Goal: Find specific page/section

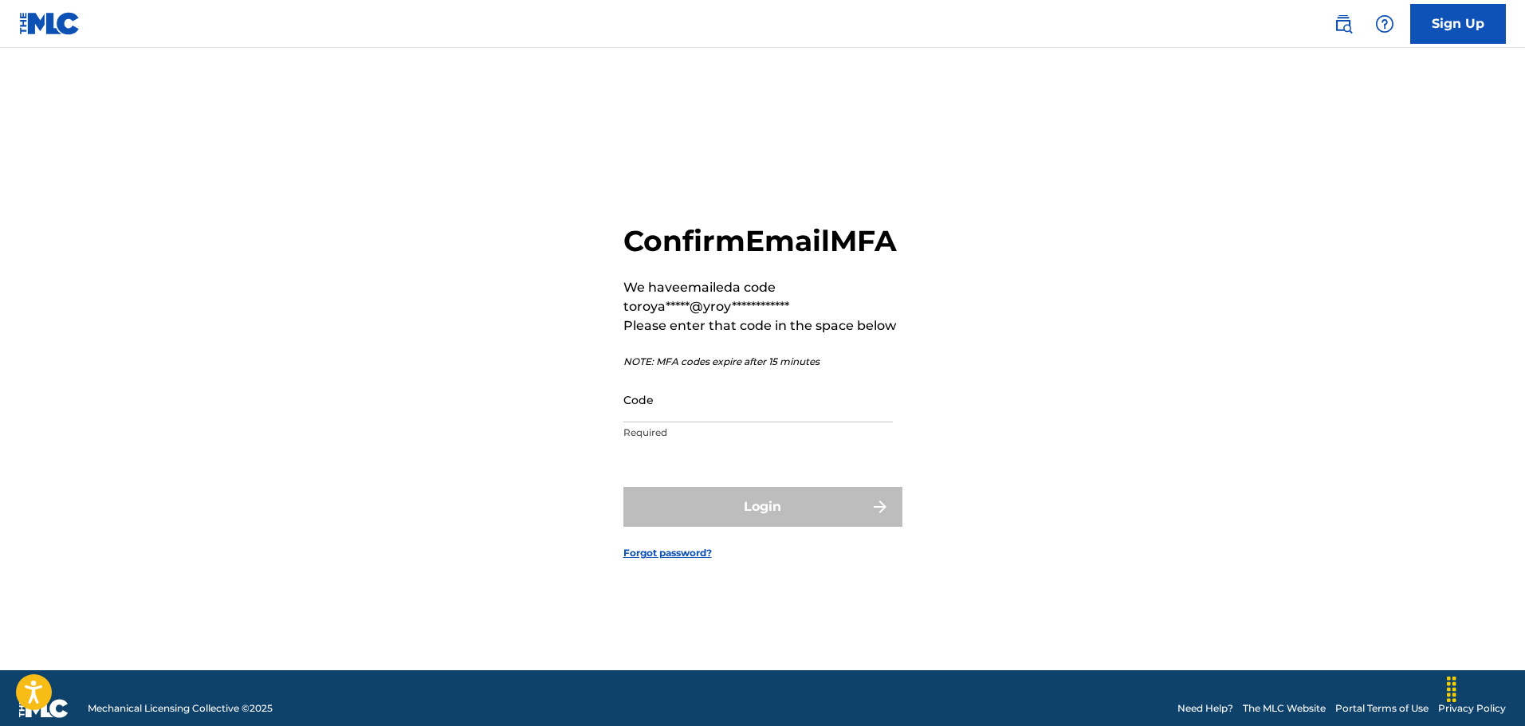
click at [835, 423] on input "Code" at bounding box center [757, 399] width 269 height 45
paste input "620707"
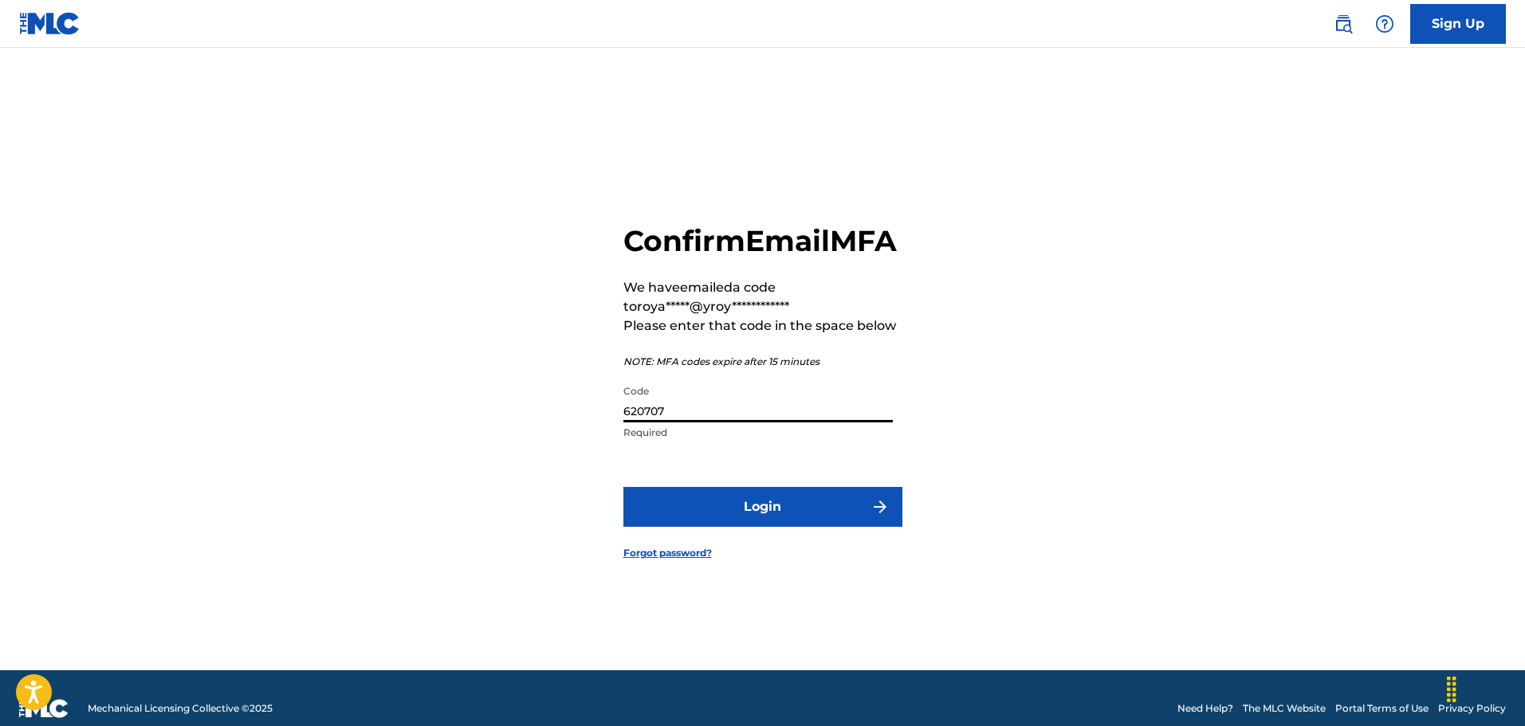
type input "620707"
click at [850, 517] on button "Login" at bounding box center [762, 507] width 279 height 40
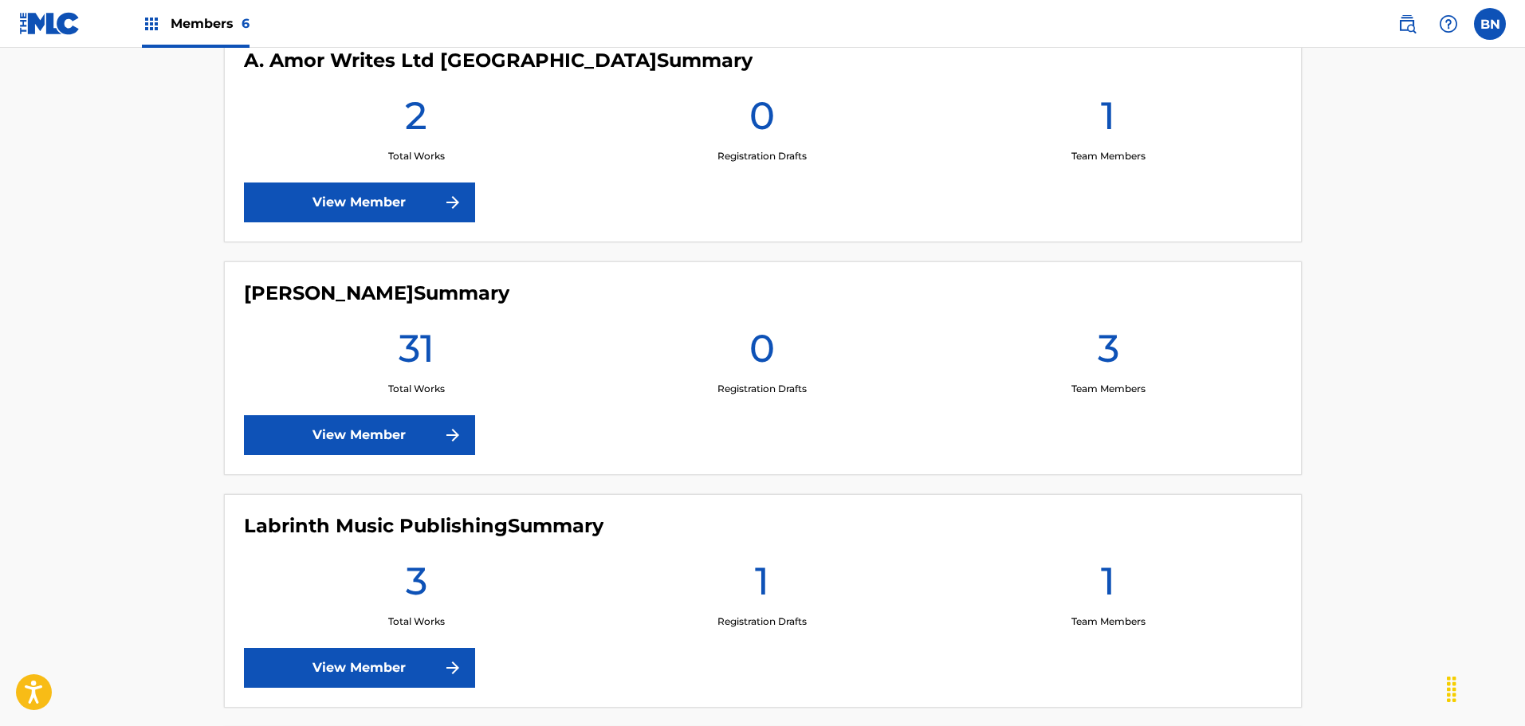
click at [403, 438] on link "View Member" at bounding box center [359, 435] width 231 height 40
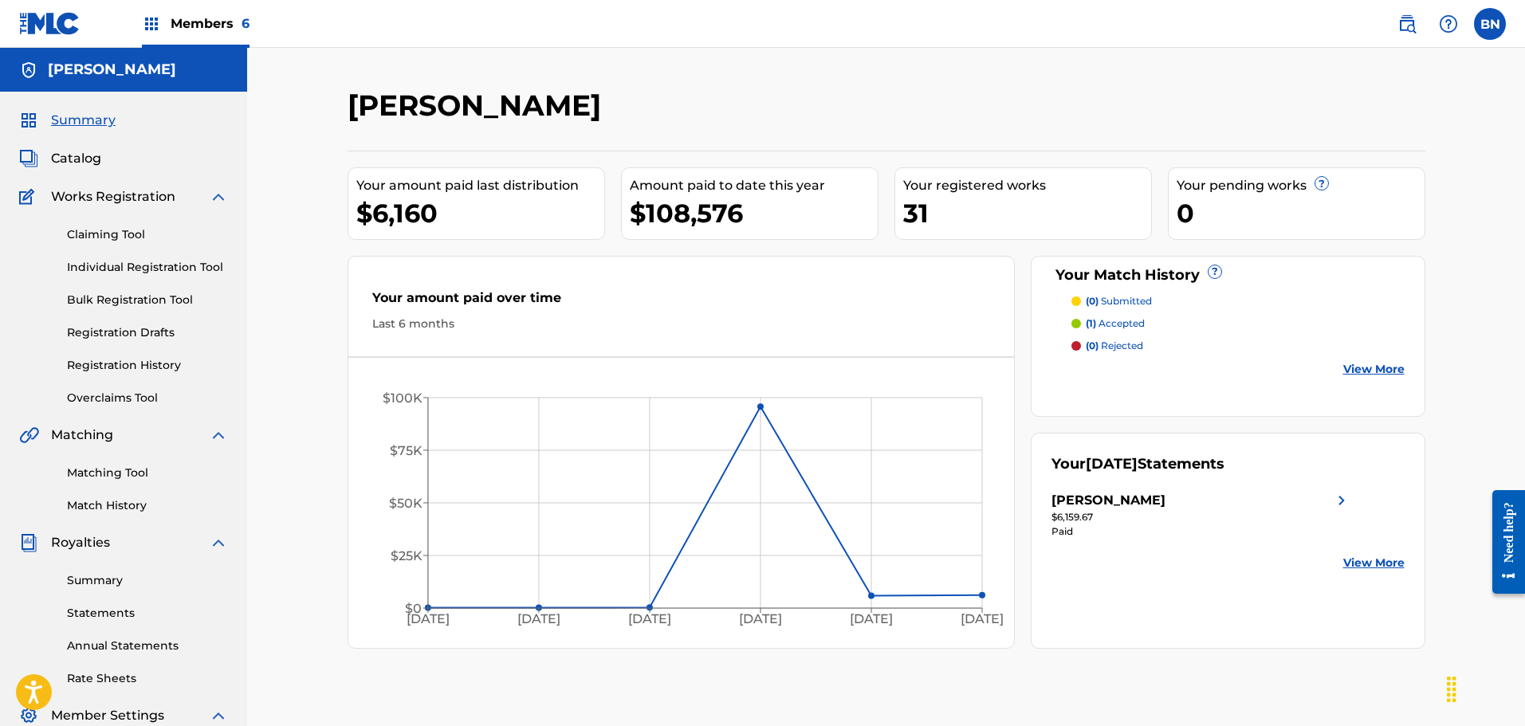
scroll to position [80, 0]
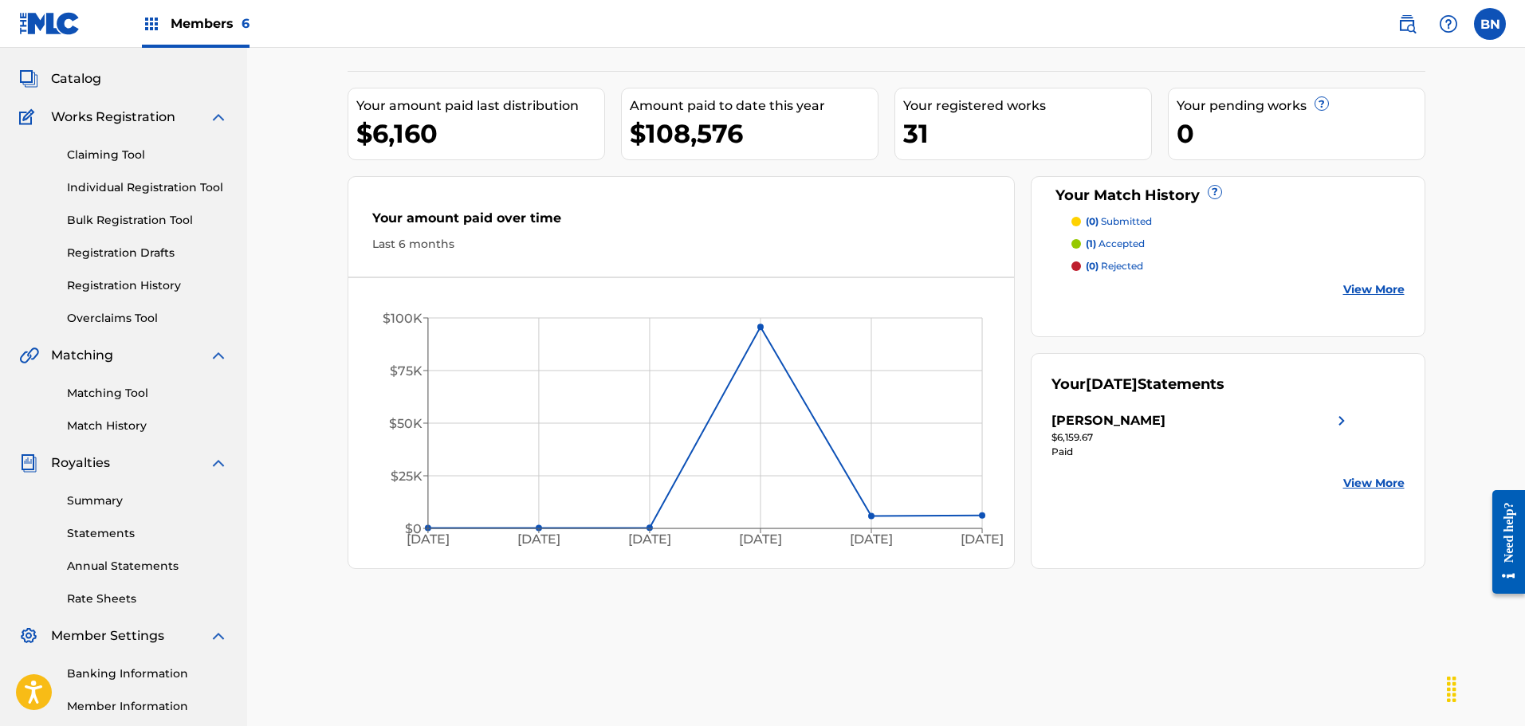
click at [101, 540] on link "Statements" at bounding box center [147, 533] width 161 height 17
